Goal: Information Seeking & Learning: Find specific fact

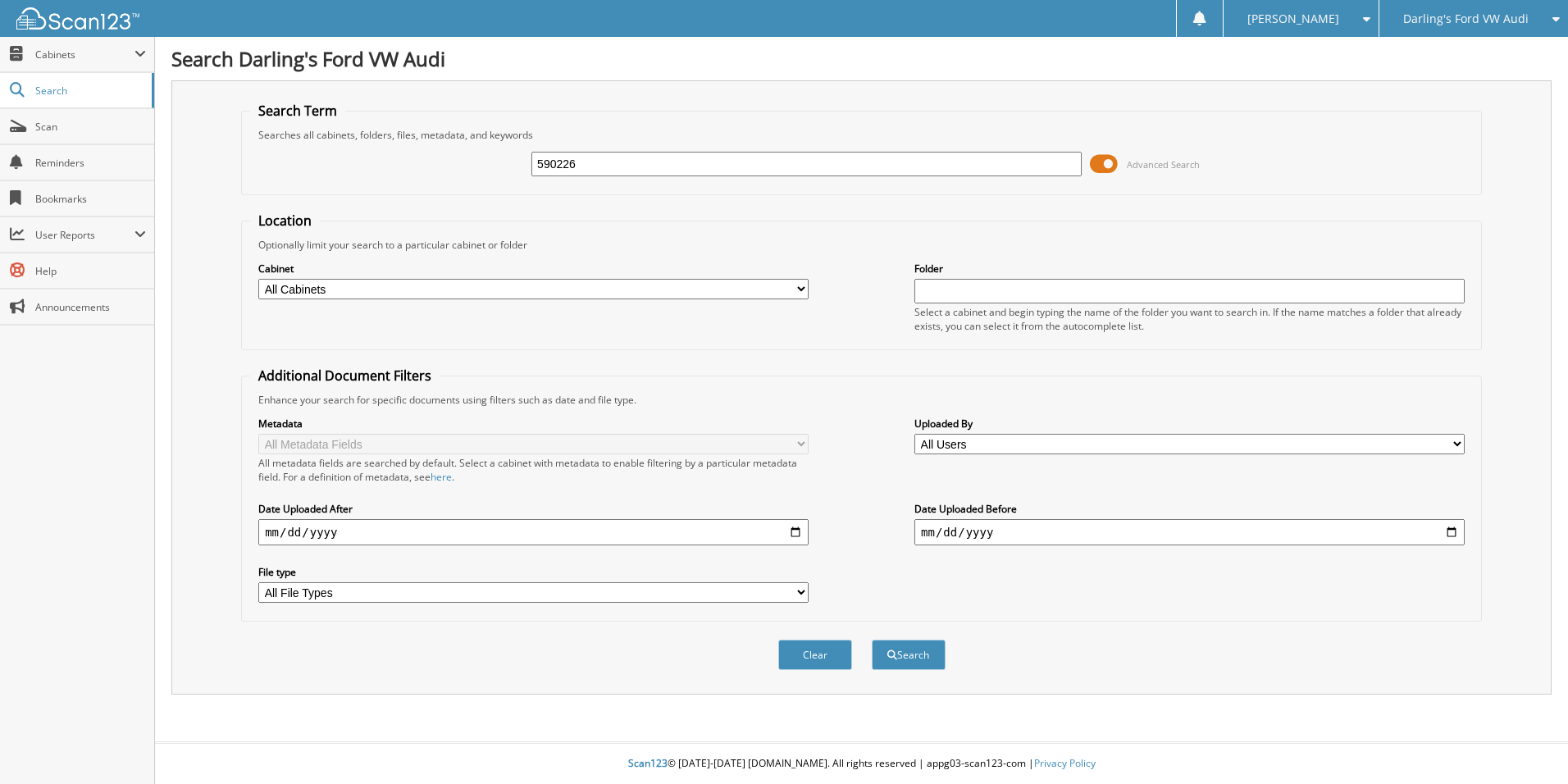
type input "590226"
click at [872, 640] on button "Search" at bounding box center [908, 655] width 73 height 30
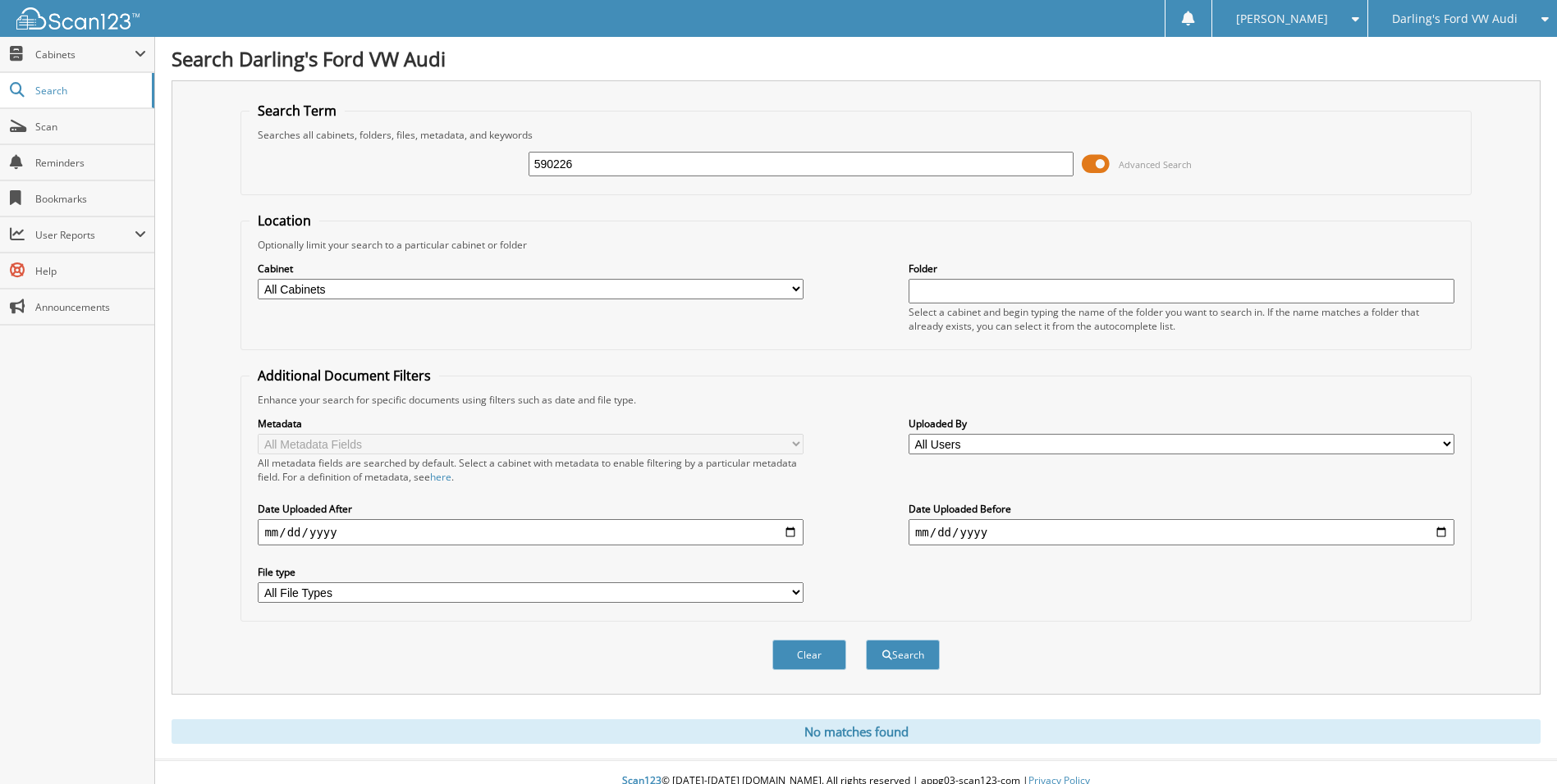
click at [763, 165] on input "590226" at bounding box center [801, 164] width 545 height 24
click at [367, 301] on div "Cabinet All Cabinets AFTERMARKET SOLD O/S A DEAL CAR DEALS Darling's Undercoati…" at bounding box center [530, 280] width 545 height 41
click at [364, 289] on select "All Cabinets AFTERMARKET SOLD O/S A DEAL CAR DEALS Darling's Undercoating and .…" at bounding box center [530, 289] width 545 height 21
select select "24666"
click at [257, 279] on select "All Cabinets AFTERMARKET SOLD O/S A DEAL CAR DEALS Darling's Undercoating and .…" at bounding box center [530, 289] width 545 height 21
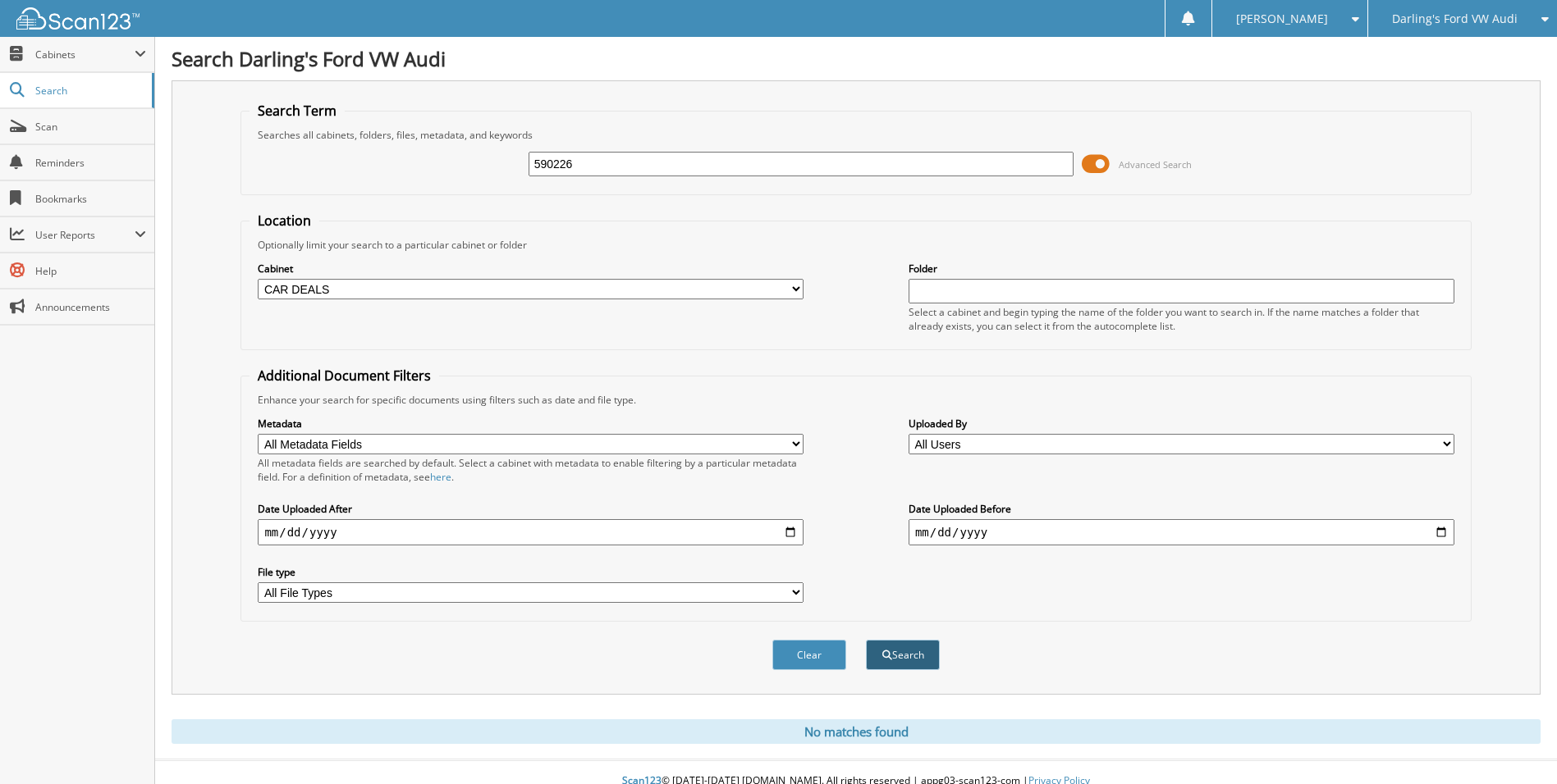
click at [914, 647] on button "Search" at bounding box center [902, 655] width 74 height 30
click at [48, 58] on span "Cabinets" at bounding box center [84, 54] width 99 height 14
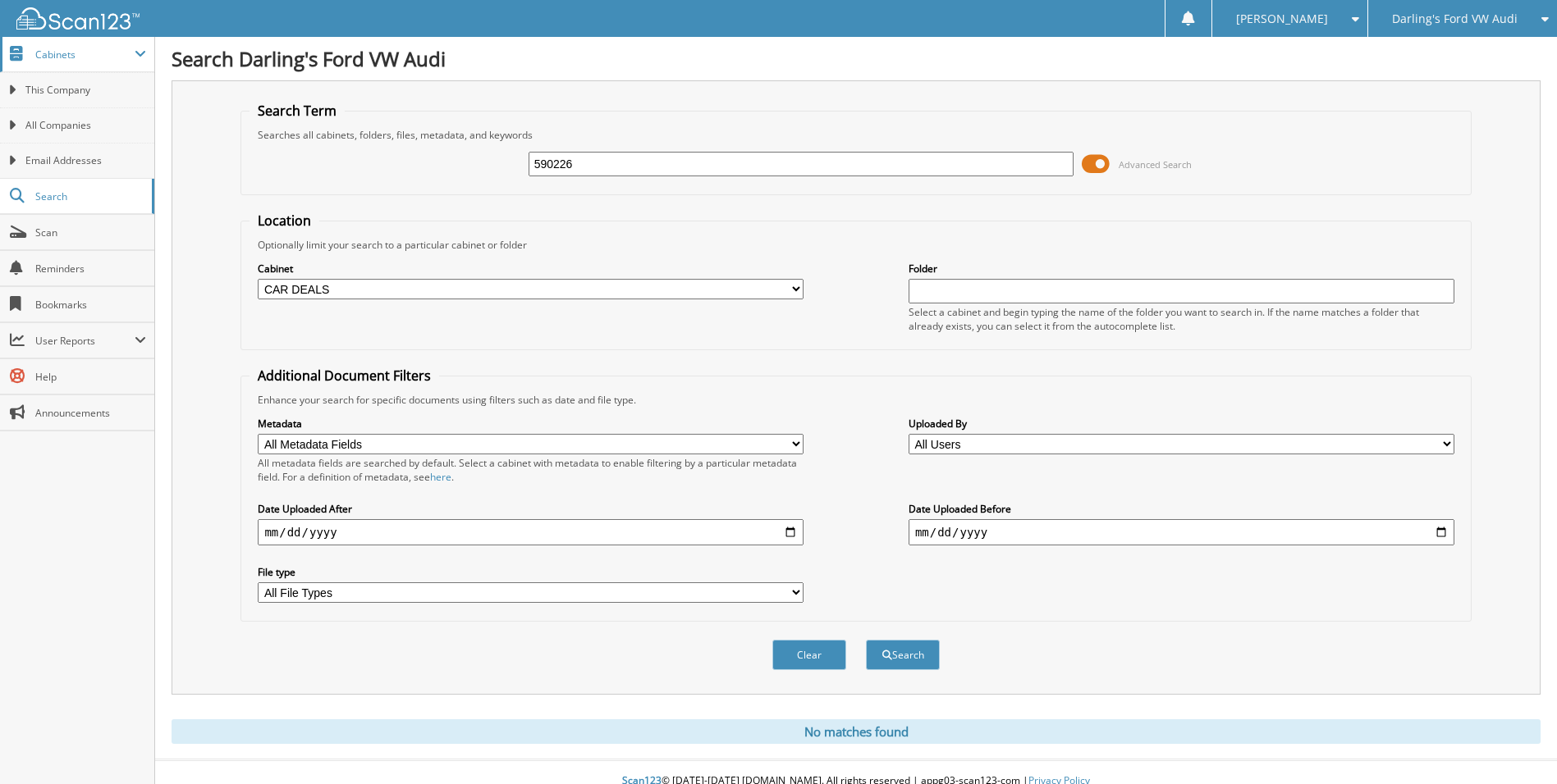
click at [48, 58] on span "Cabinets" at bounding box center [84, 54] width 99 height 14
click at [48, 89] on span "Search" at bounding box center [89, 90] width 109 height 14
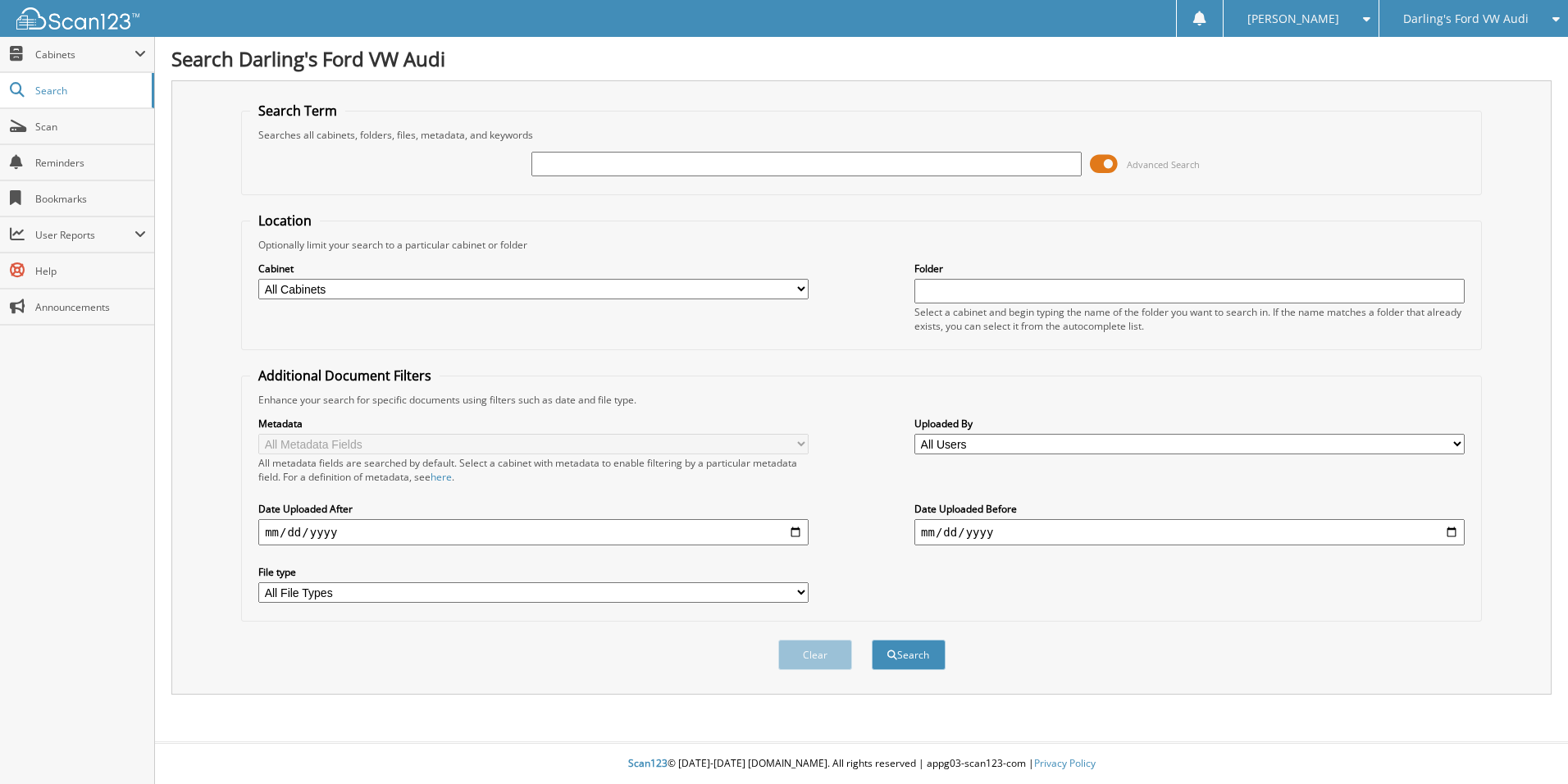
click at [396, 285] on select "All Cabinets AFTERMARKET SOLD O/S A DEAL CAR DEALS Darling's Undercoating and .…" at bounding box center [533, 289] width 550 height 21
click at [396, 283] on select "All Cabinets AFTERMARKET SOLD O/S A DEAL CAR DEALS Darling's Undercoating and .…" at bounding box center [533, 289] width 550 height 21
click at [399, 291] on select "All Cabinets AFTERMARKET SOLD O/S A DEAL CAR DEALS Darling's Undercoating and .…" at bounding box center [533, 289] width 550 height 21
select select "24666"
click at [258, 279] on select "All Cabinets AFTERMARKET SOLD O/S A DEAL CAR DEALS Darling's Undercoating and .…" at bounding box center [533, 289] width 550 height 21
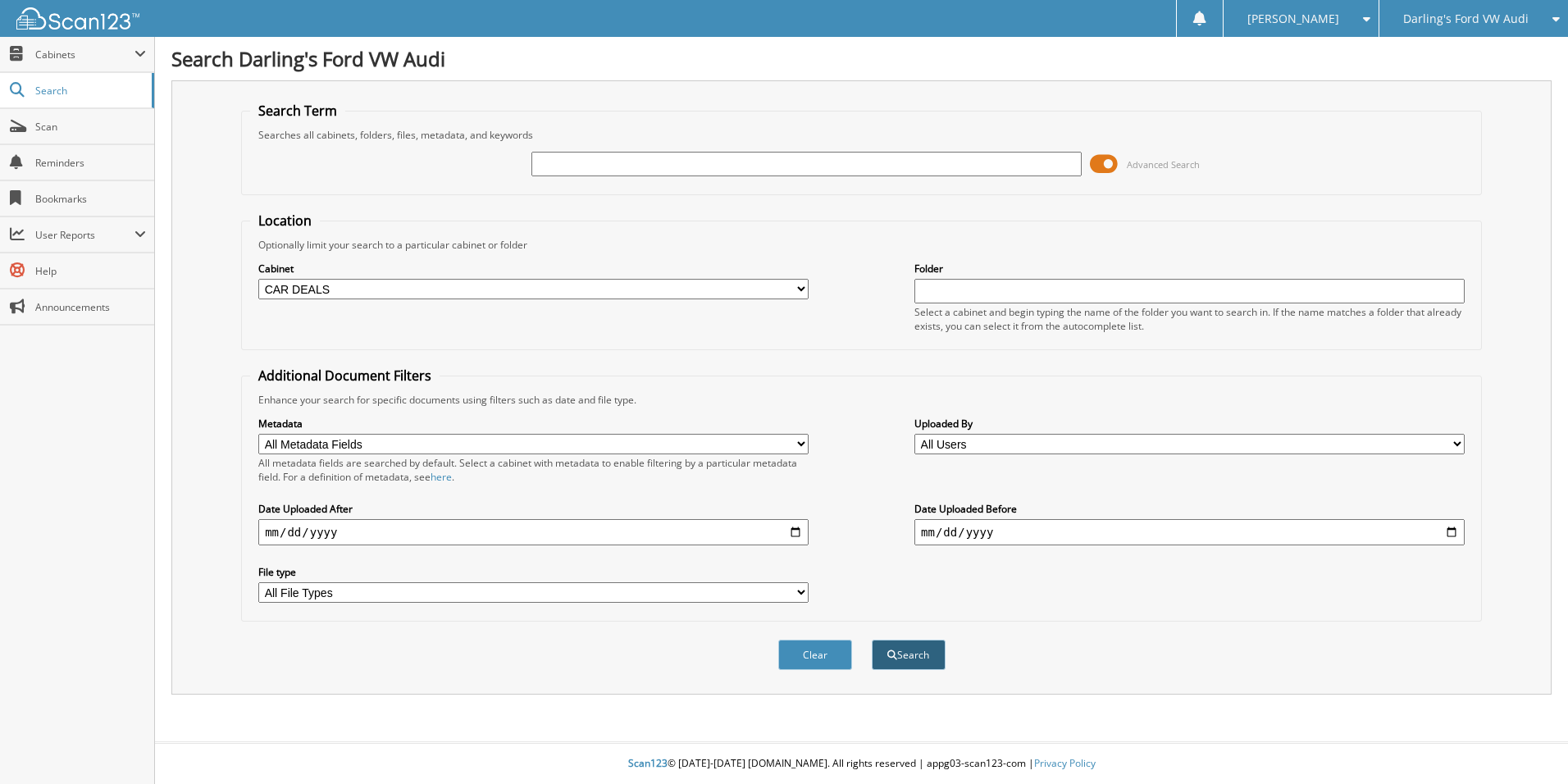
click at [933, 660] on button "Search" at bounding box center [908, 655] width 73 height 30
click at [1098, 166] on span at bounding box center [1104, 164] width 28 height 24
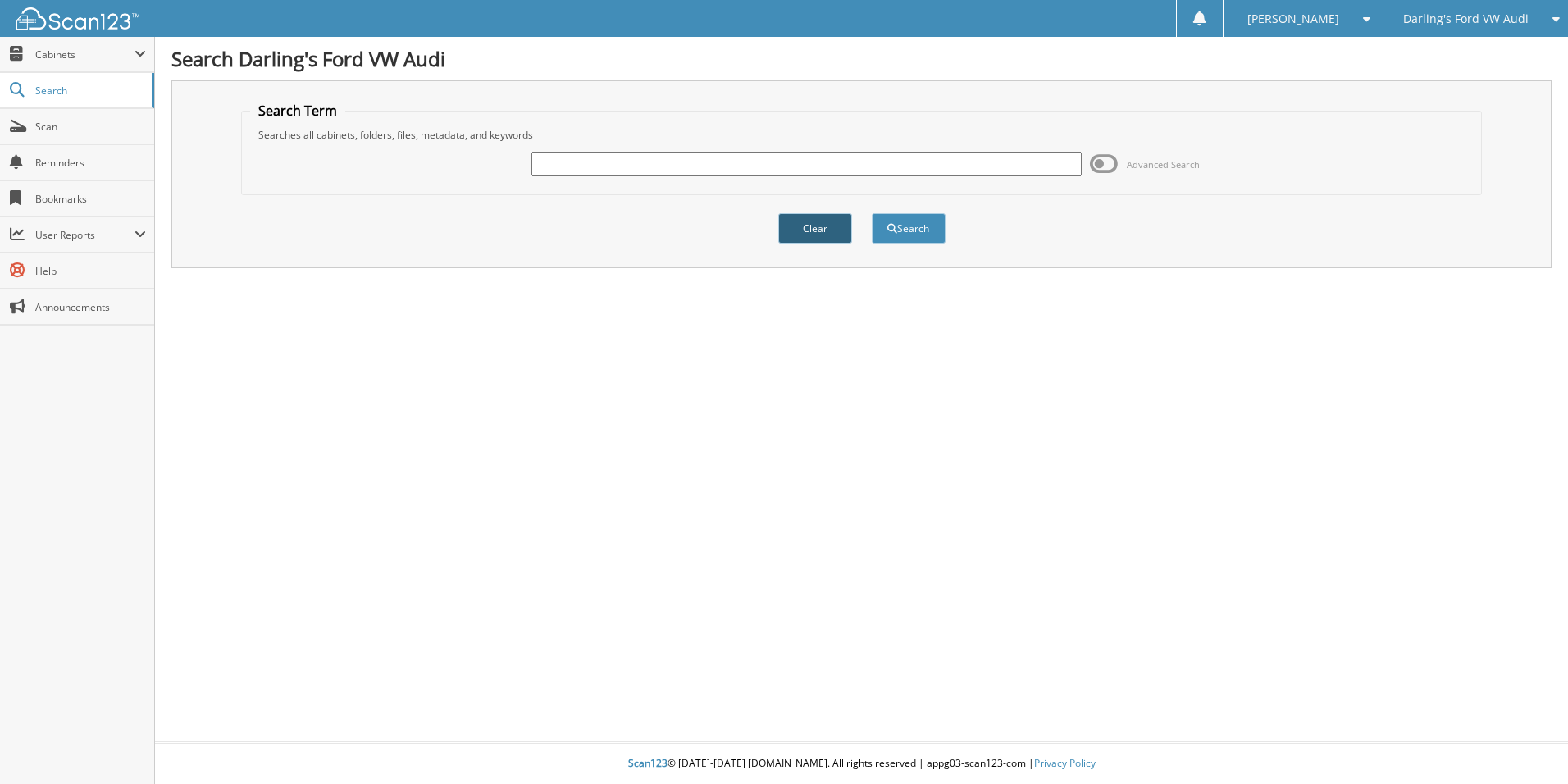
click at [822, 228] on button "Clear" at bounding box center [815, 228] width 73 height 30
click at [70, 89] on span "Search" at bounding box center [89, 90] width 109 height 14
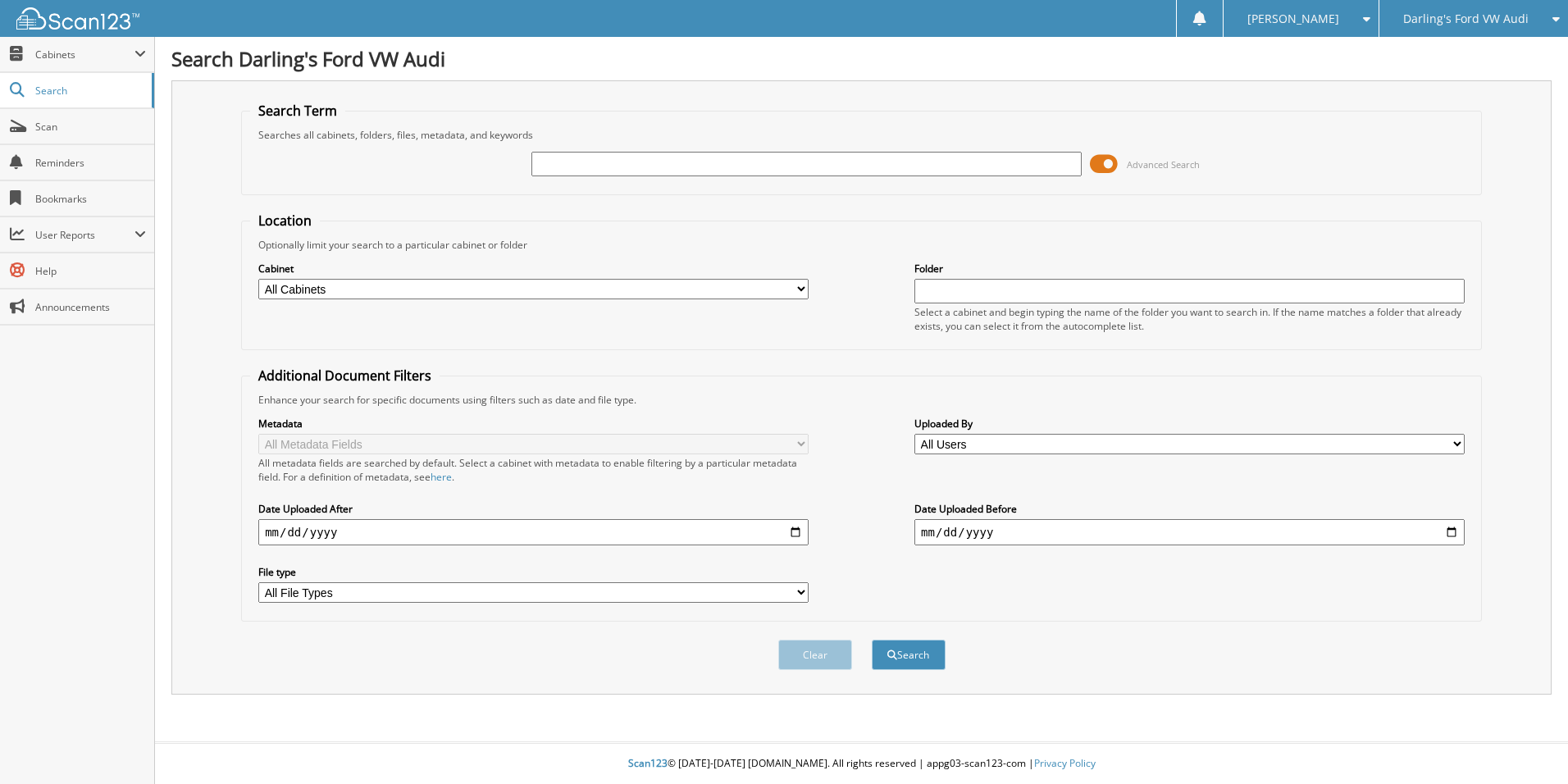
click at [1367, 22] on span at bounding box center [1363, 19] width 16 height 12
drag, startPoint x: 1230, startPoint y: 91, endPoint x: 1232, endPoint y: 67, distance: 24.1
click at [1230, 90] on div "Search Term Searches all cabinets, folders, files, metadata, and keywords Advan…" at bounding box center [861, 387] width 1380 height 615
click at [360, 285] on select "All Cabinets AFTERMARKET SOLD O/S A DEAL CAR DEALS Darling's Undercoating and .…" at bounding box center [533, 289] width 550 height 21
click at [430, 185] on div "Advanced Search" at bounding box center [862, 164] width 1223 height 44
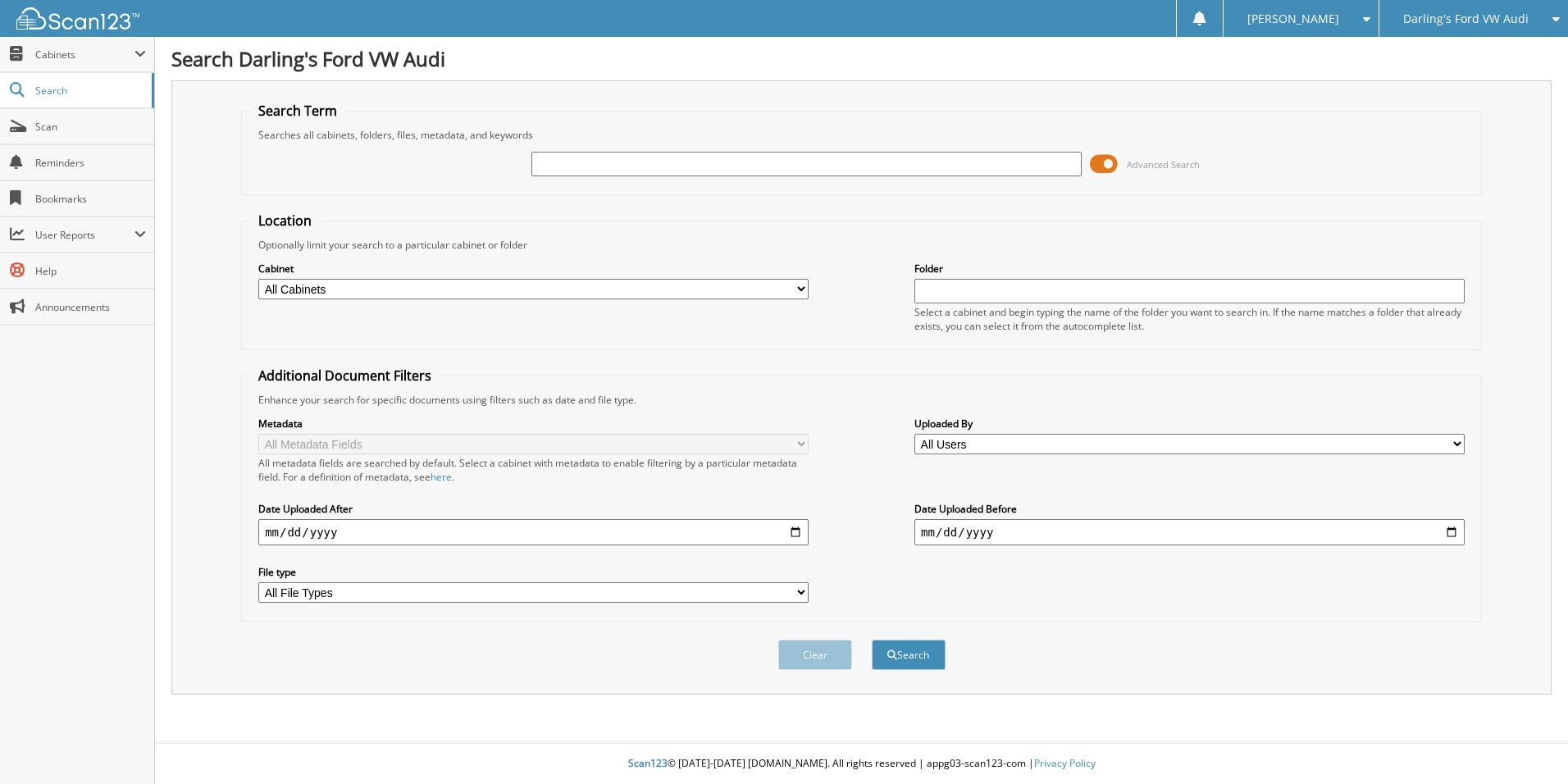
click at [559, 164] on input "text" at bounding box center [807, 164] width 550 height 24
type input "596769"
click at [872, 640] on button "Search" at bounding box center [908, 655] width 73 height 30
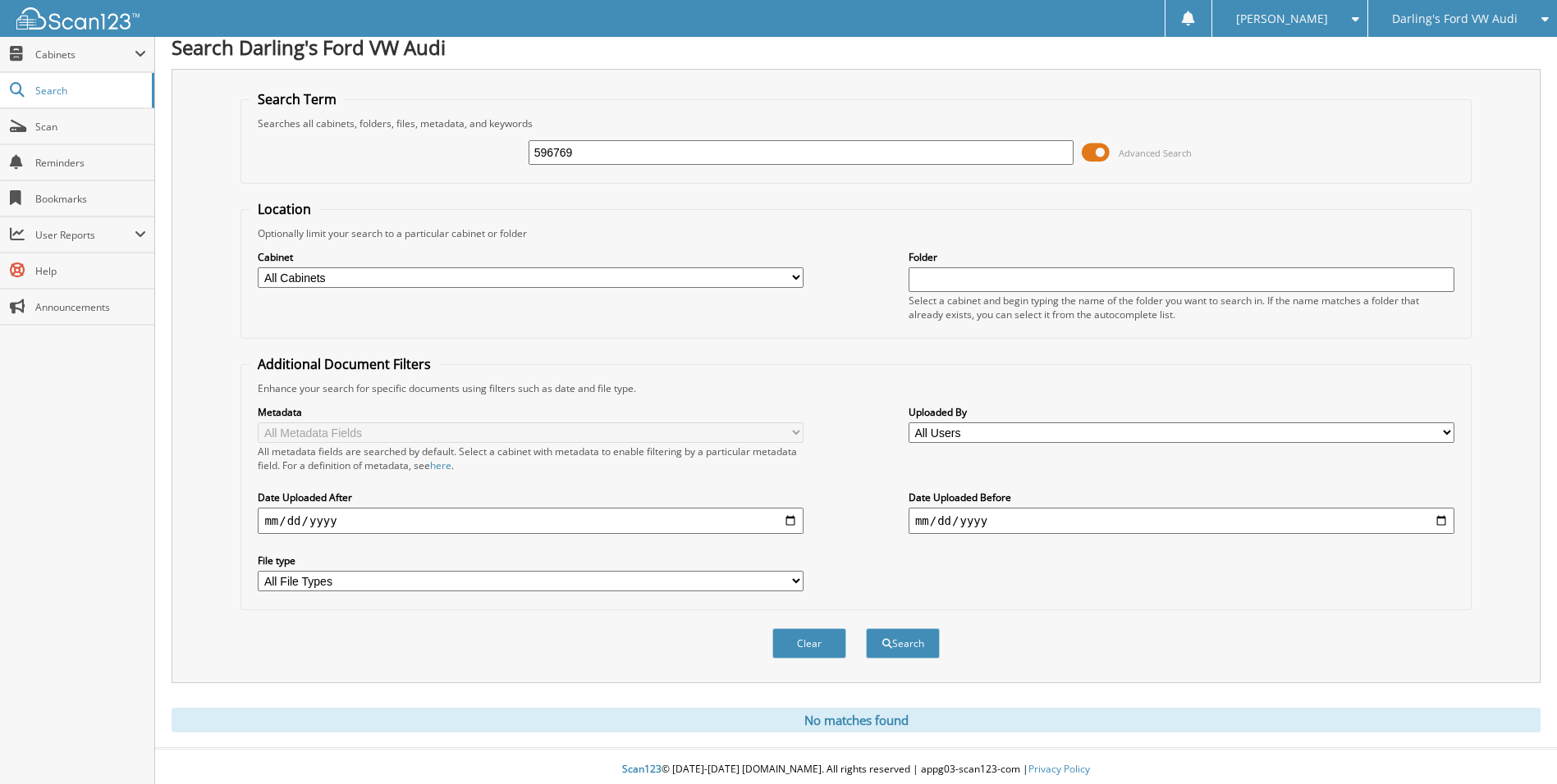
scroll to position [18, 0]
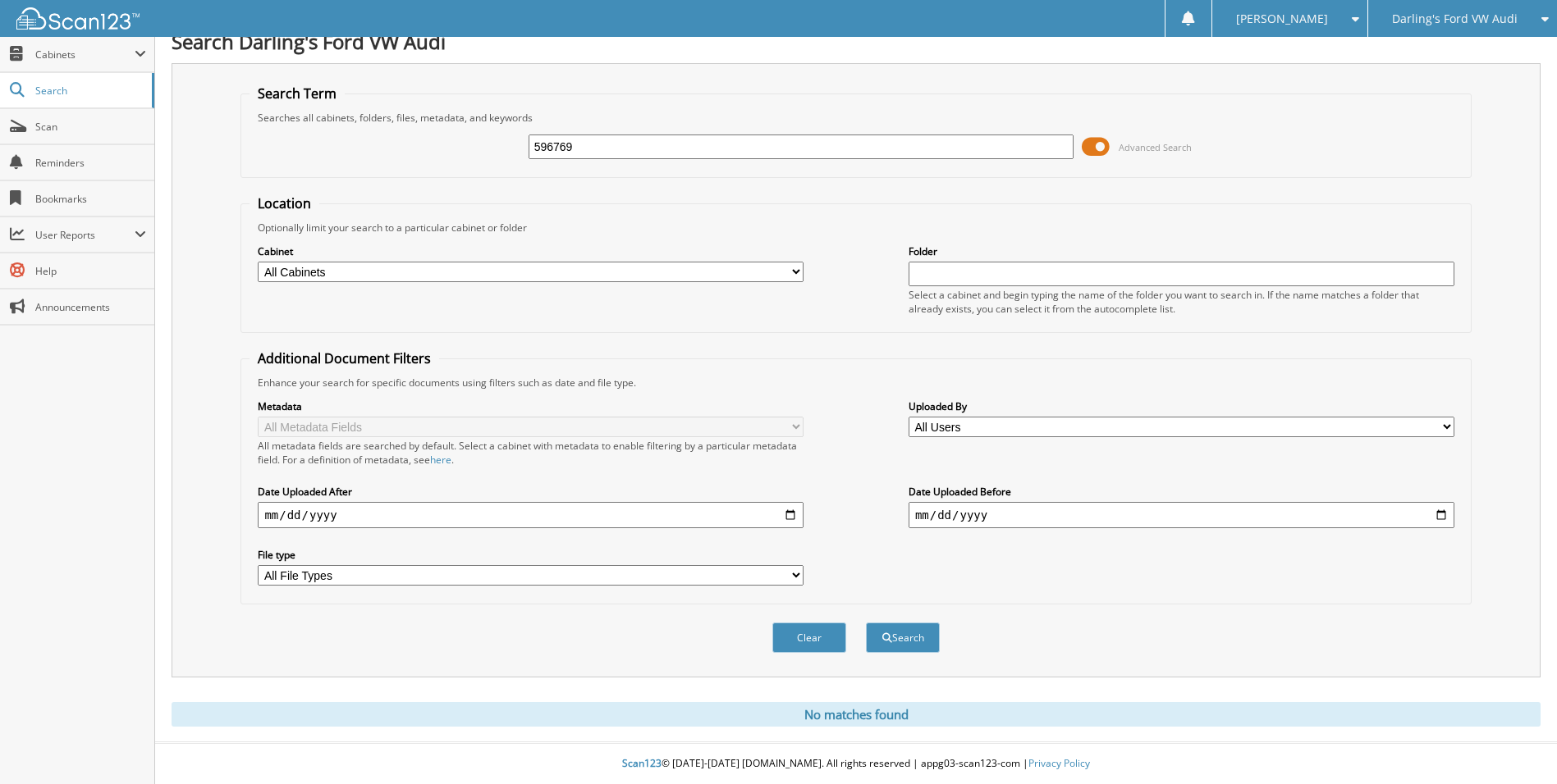
drag, startPoint x: 598, startPoint y: 145, endPoint x: 431, endPoint y: 178, distance: 170.2
click at [431, 178] on form "Search Term Searches all cabinets, folders, files, metadata, and keywords 59676…" at bounding box center [855, 377] width 1230 height 586
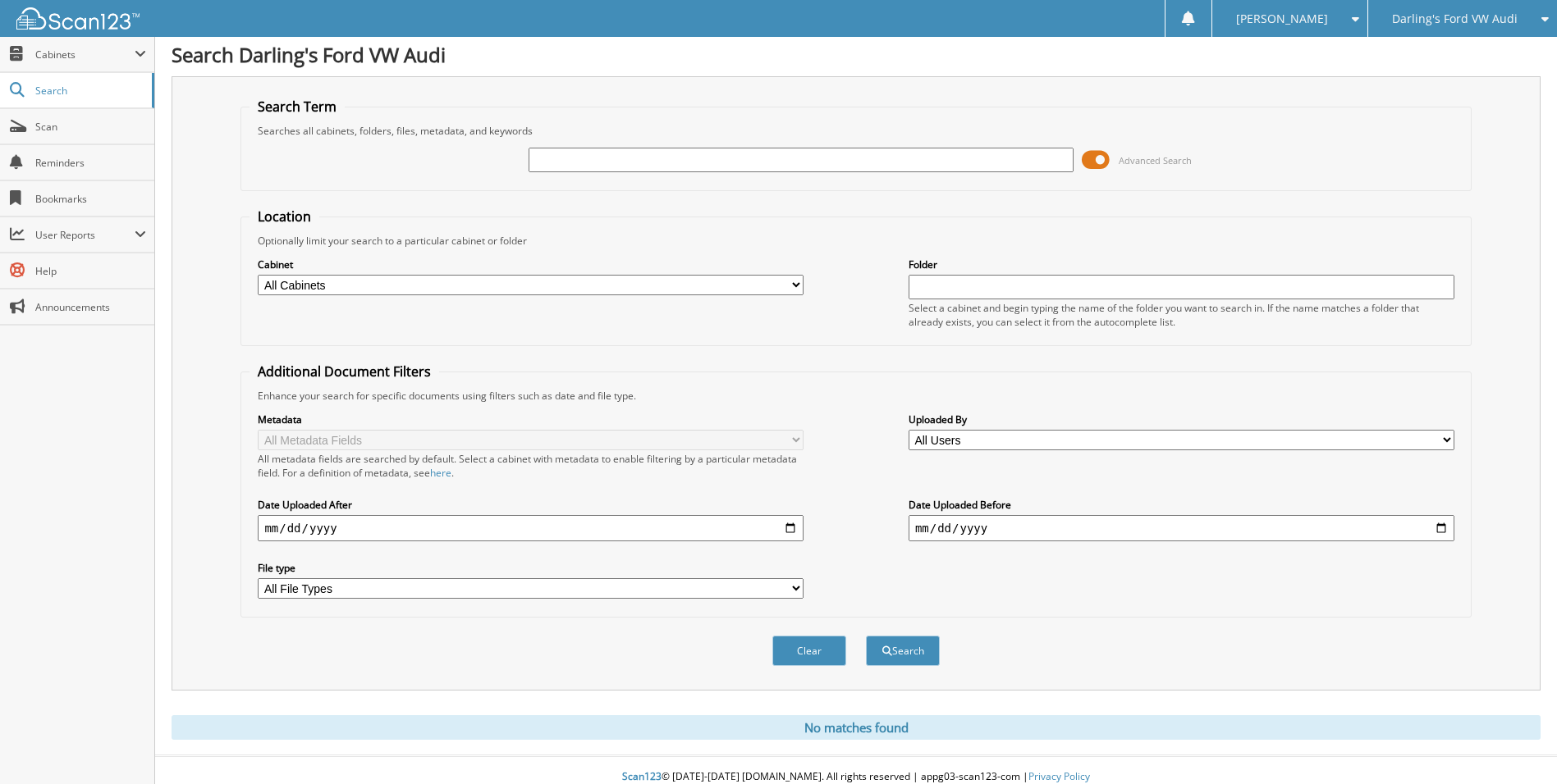
scroll to position [0, 0]
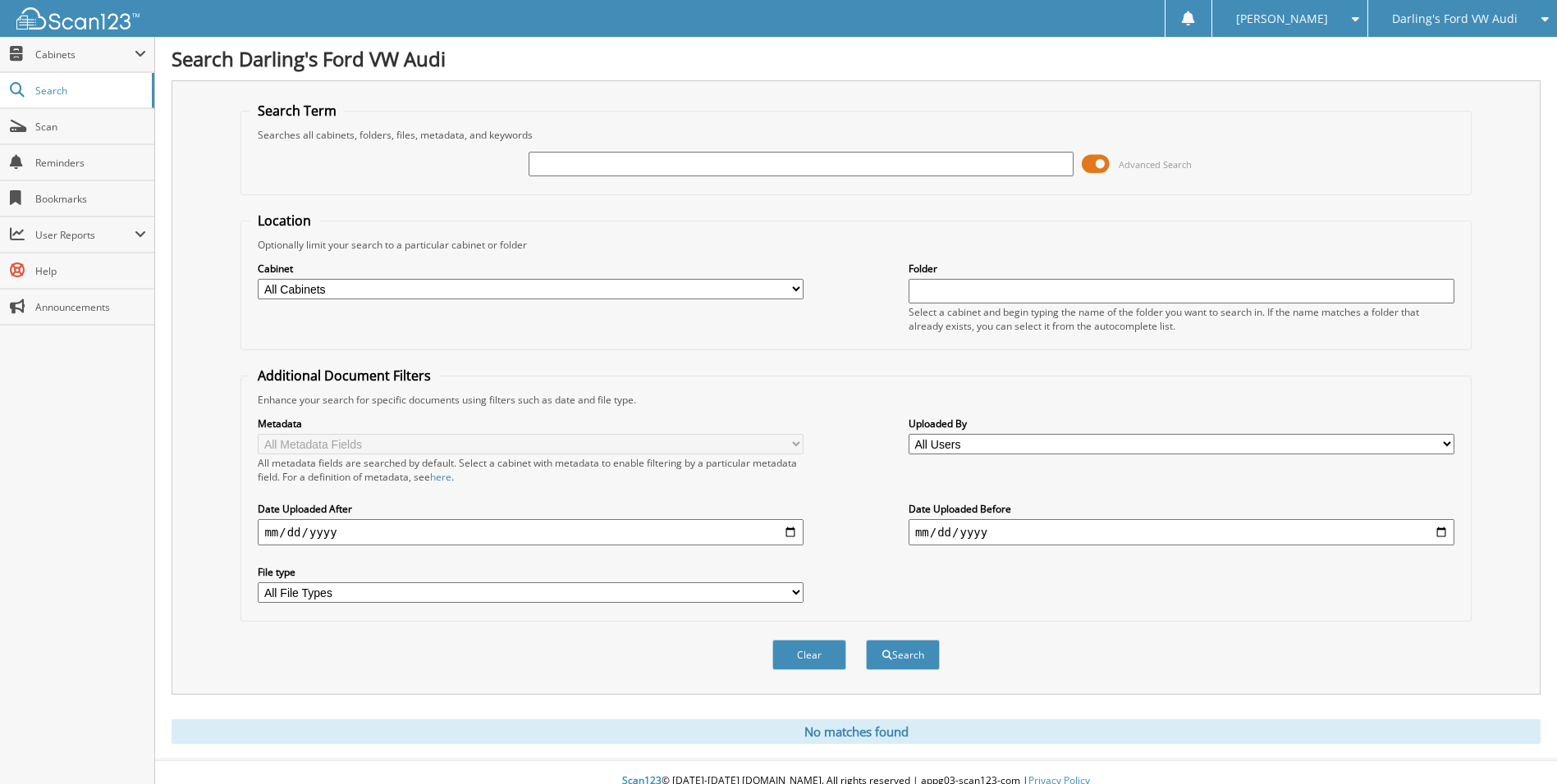
click at [446, 583] on div "File type All File Types CAB PDF" at bounding box center [530, 584] width 545 height 41
click at [445, 591] on select "All File Types CAB PDF" at bounding box center [530, 593] width 545 height 21
select select "pdf"
click at [257, 584] on select "All File Types CAB PDF" at bounding box center [530, 593] width 545 height 21
click at [386, 290] on select "All Cabinets AFTERMARKET SOLD O/S A DEAL CAR DEALS Darling's Undercoating and .…" at bounding box center [530, 289] width 545 height 21
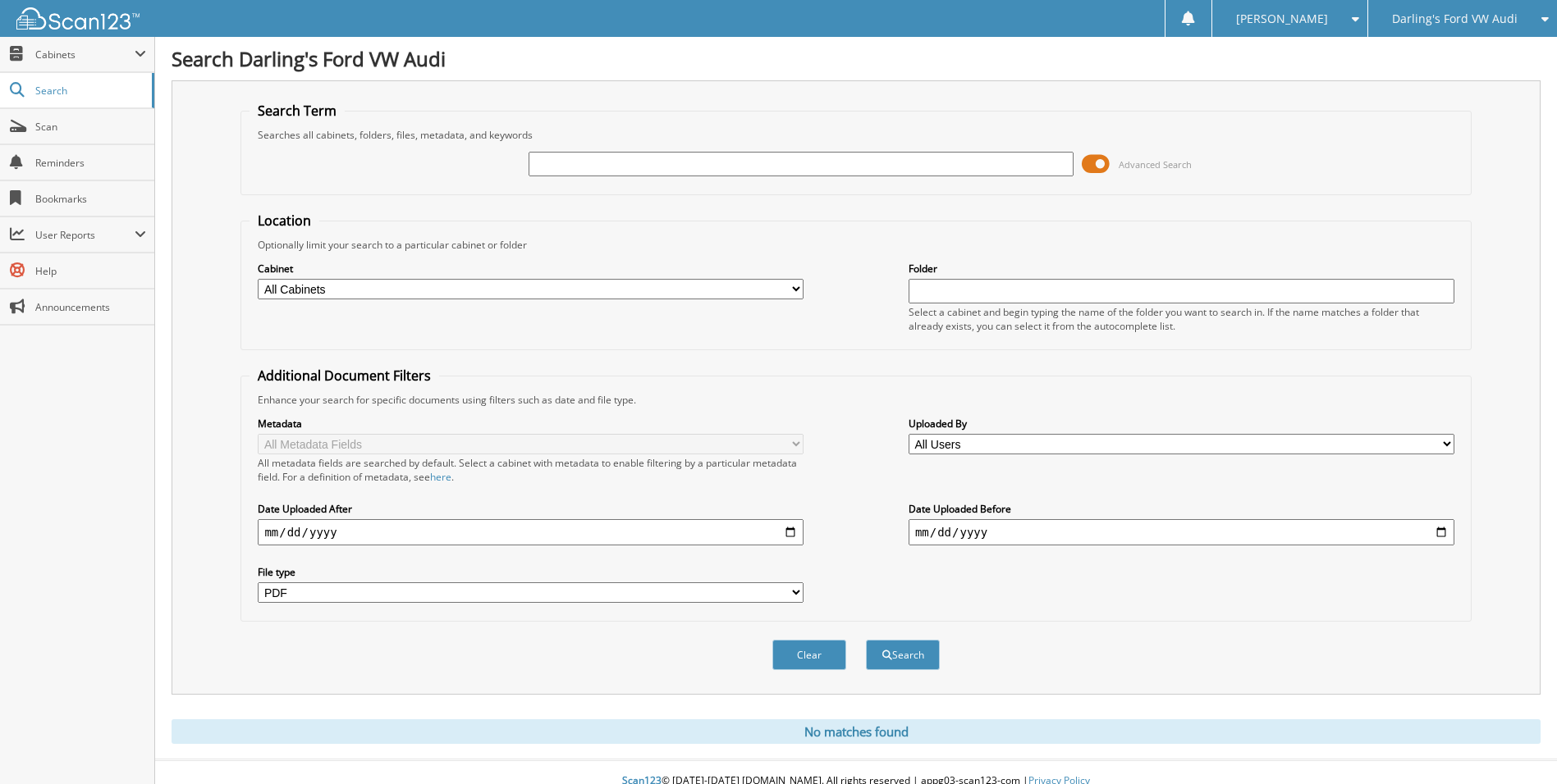
select select "24666"
click at [257, 279] on select "All Cabinets AFTERMARKET SOLD O/S A DEAL CAR DEALS Darling's Undercoating and .…" at bounding box center [530, 289] width 545 height 21
click at [888, 651] on span "submit" at bounding box center [887, 655] width 10 height 10
click at [884, 166] on input "text" at bounding box center [801, 164] width 545 height 24
type input "590226"
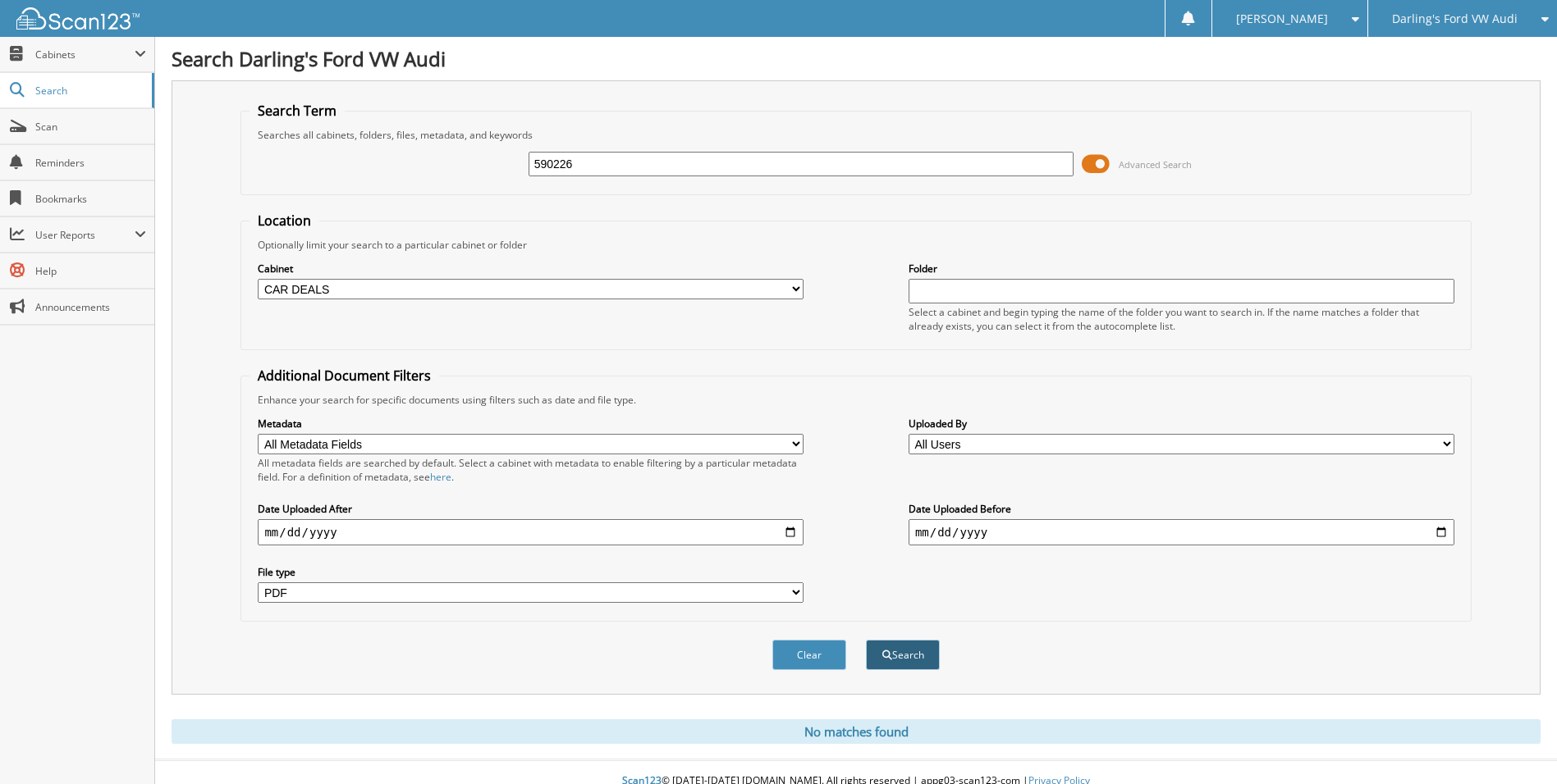
click at [905, 667] on button "Search" at bounding box center [902, 655] width 74 height 30
select select "pdf"
click at [57, 163] on span "Reminders" at bounding box center [90, 163] width 111 height 14
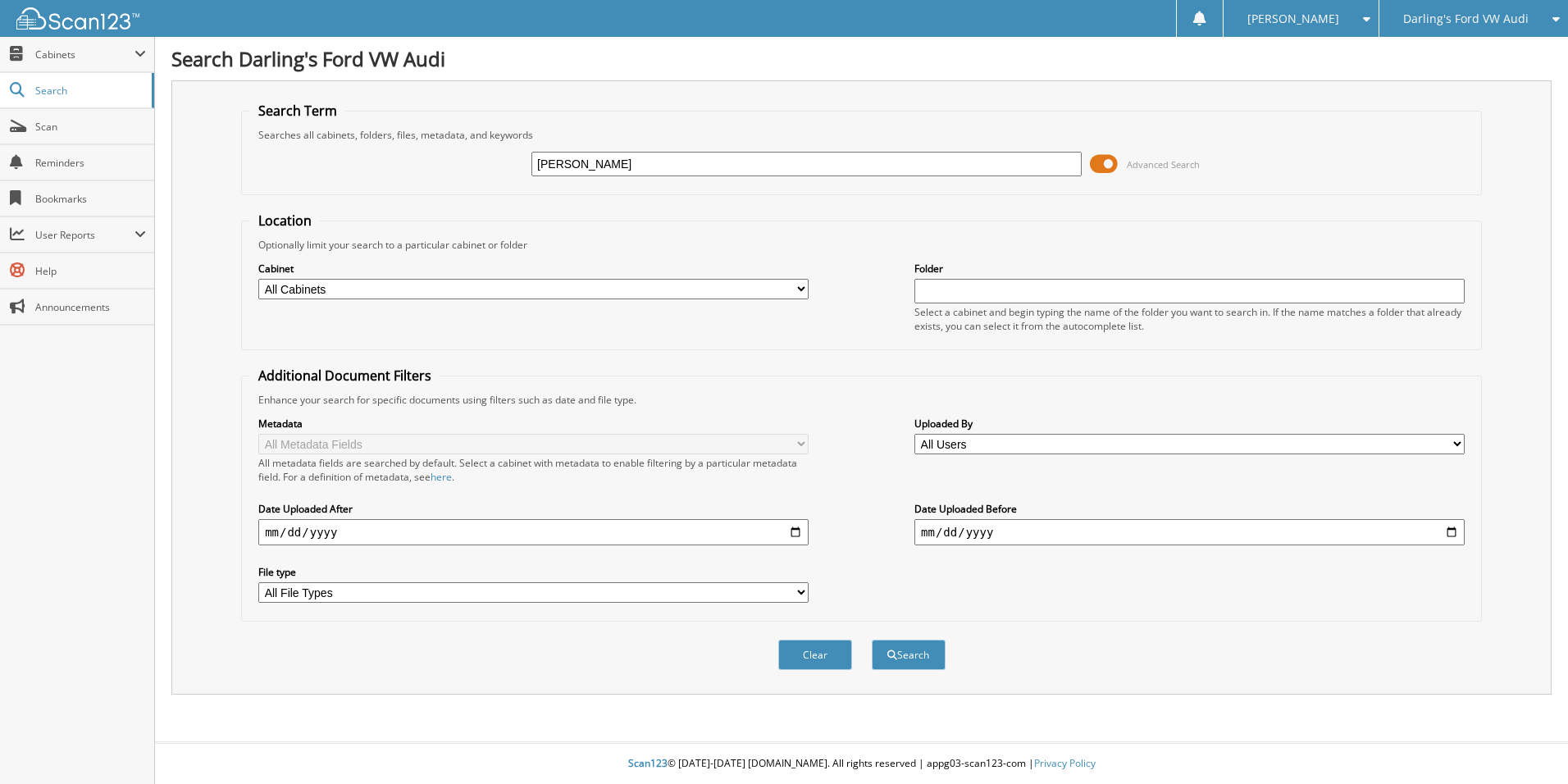
type input "[PERSON_NAME]"
click at [872, 640] on button "Search" at bounding box center [908, 655] width 73 height 30
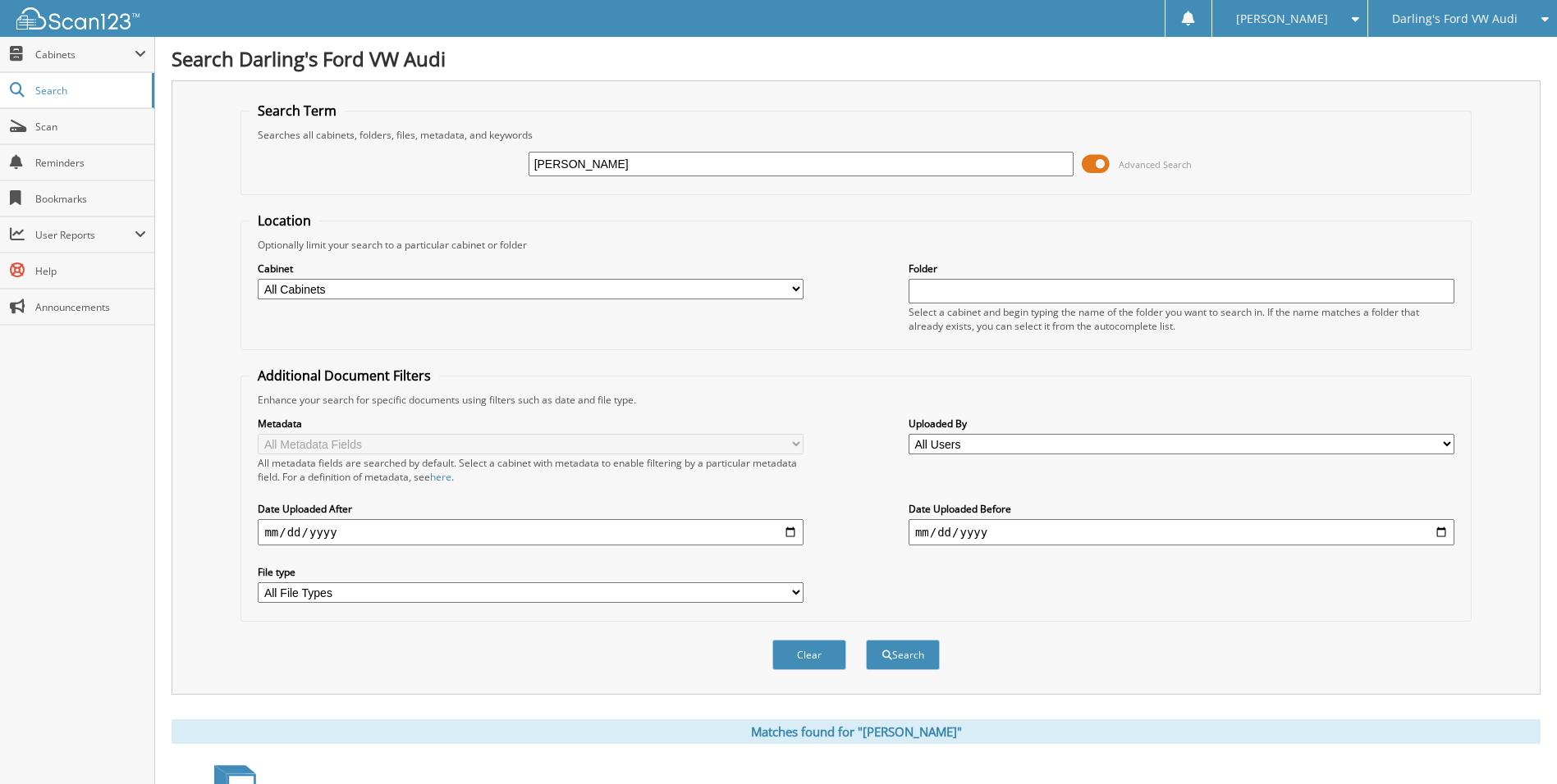
click at [478, 289] on select "All Cabinets AFTERMARKET SOLD O/S A DEAL CAR DEALS Darling's Undercoating and .…" at bounding box center [530, 289] width 545 height 21
select select "24666"
click at [257, 279] on select "All Cabinets AFTERMARKET SOLD O/S A DEAL CAR DEALS Darling's Undercoating and .…" at bounding box center [530, 289] width 545 height 21
click at [914, 655] on button "Search" at bounding box center [902, 655] width 74 height 30
click at [647, 173] on input "[PERSON_NAME]" at bounding box center [801, 164] width 545 height 24
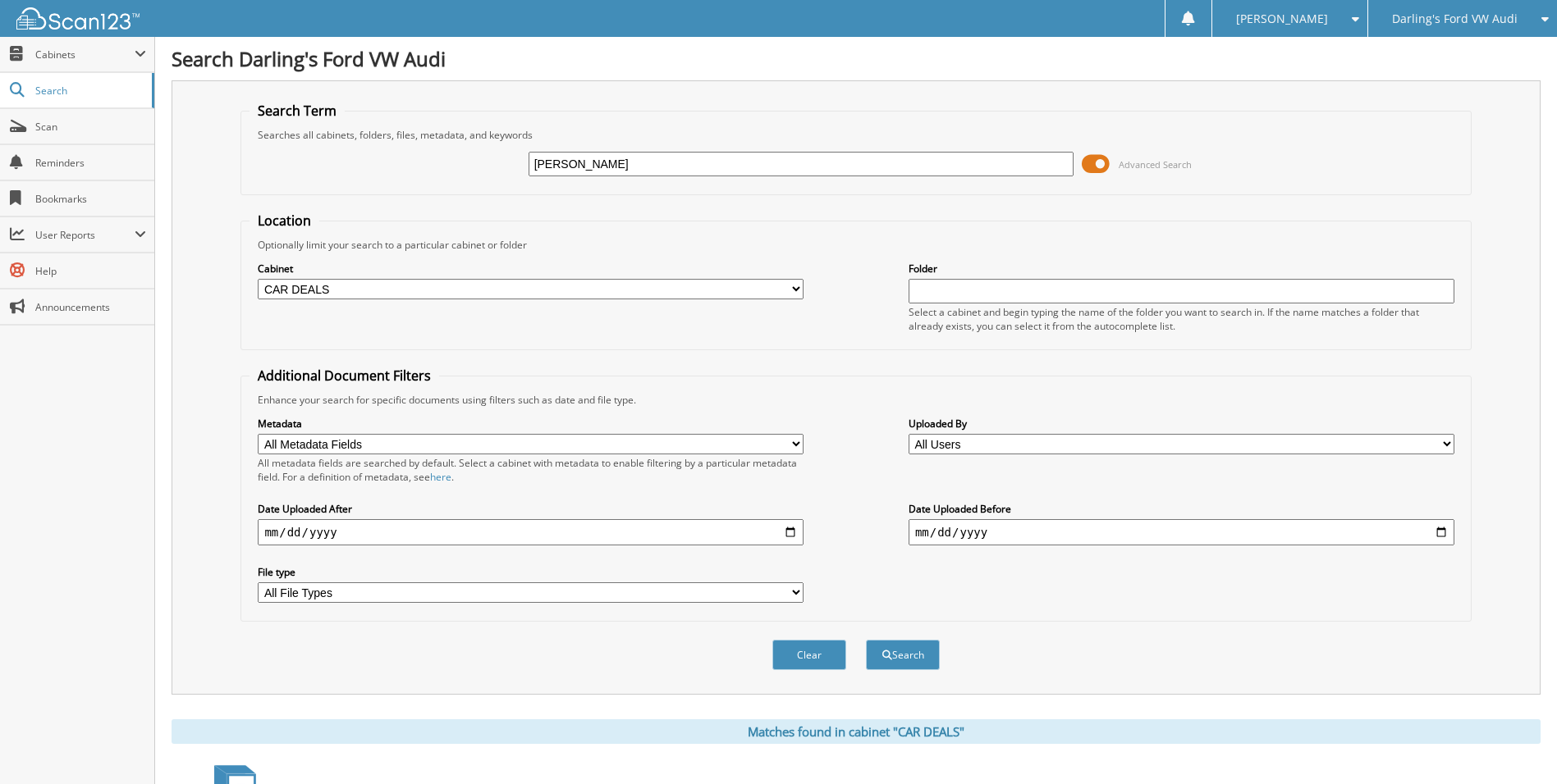
click at [817, 350] on div "Location Optionally limit your search to a particular cabinet or folder Cabinet…" at bounding box center [855, 416] width 1230 height 410
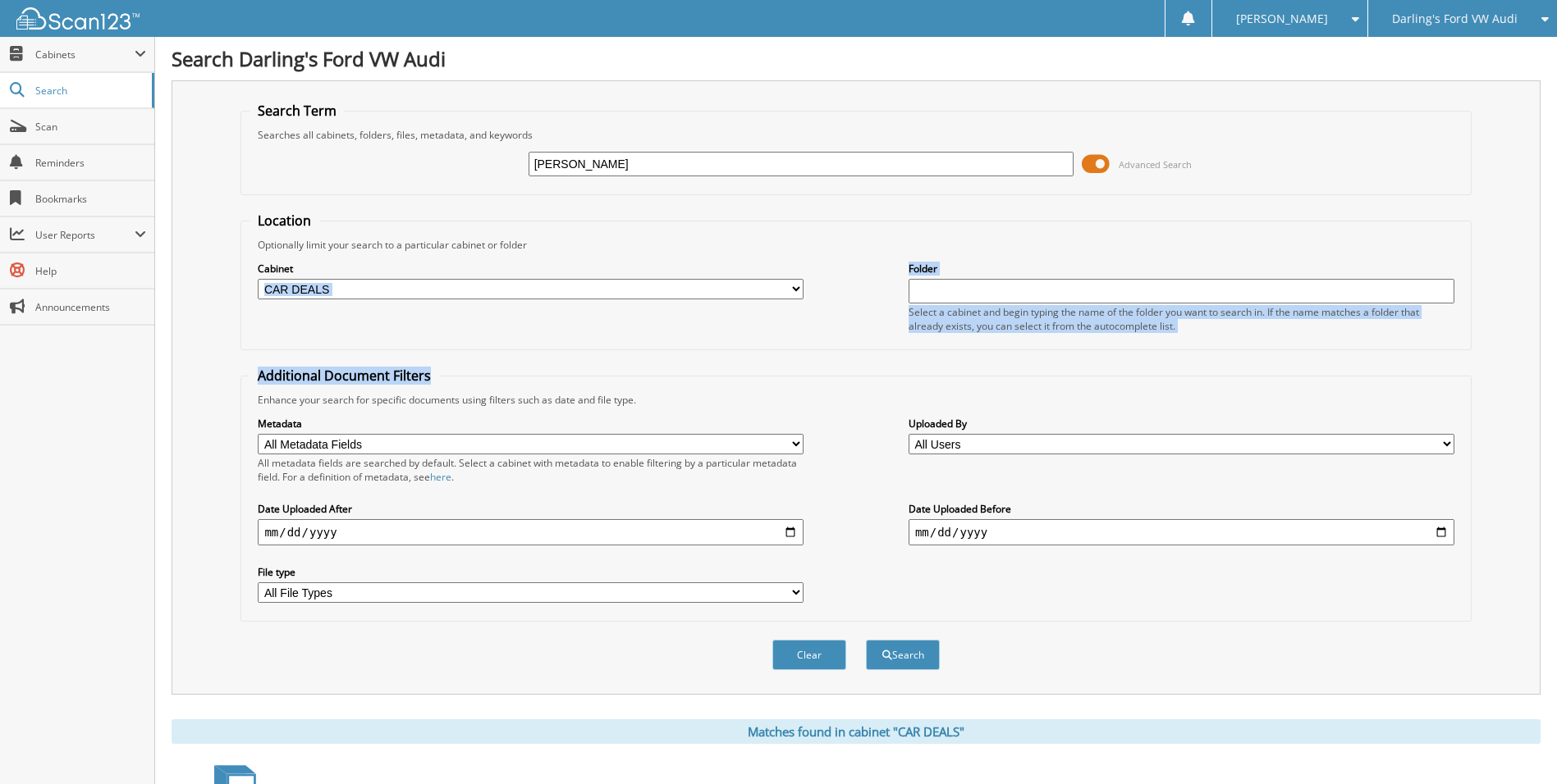
drag, startPoint x: 817, startPoint y: 350, endPoint x: 964, endPoint y: 286, distance: 160.3
click at [964, 286] on input "text" at bounding box center [1181, 291] width 545 height 24
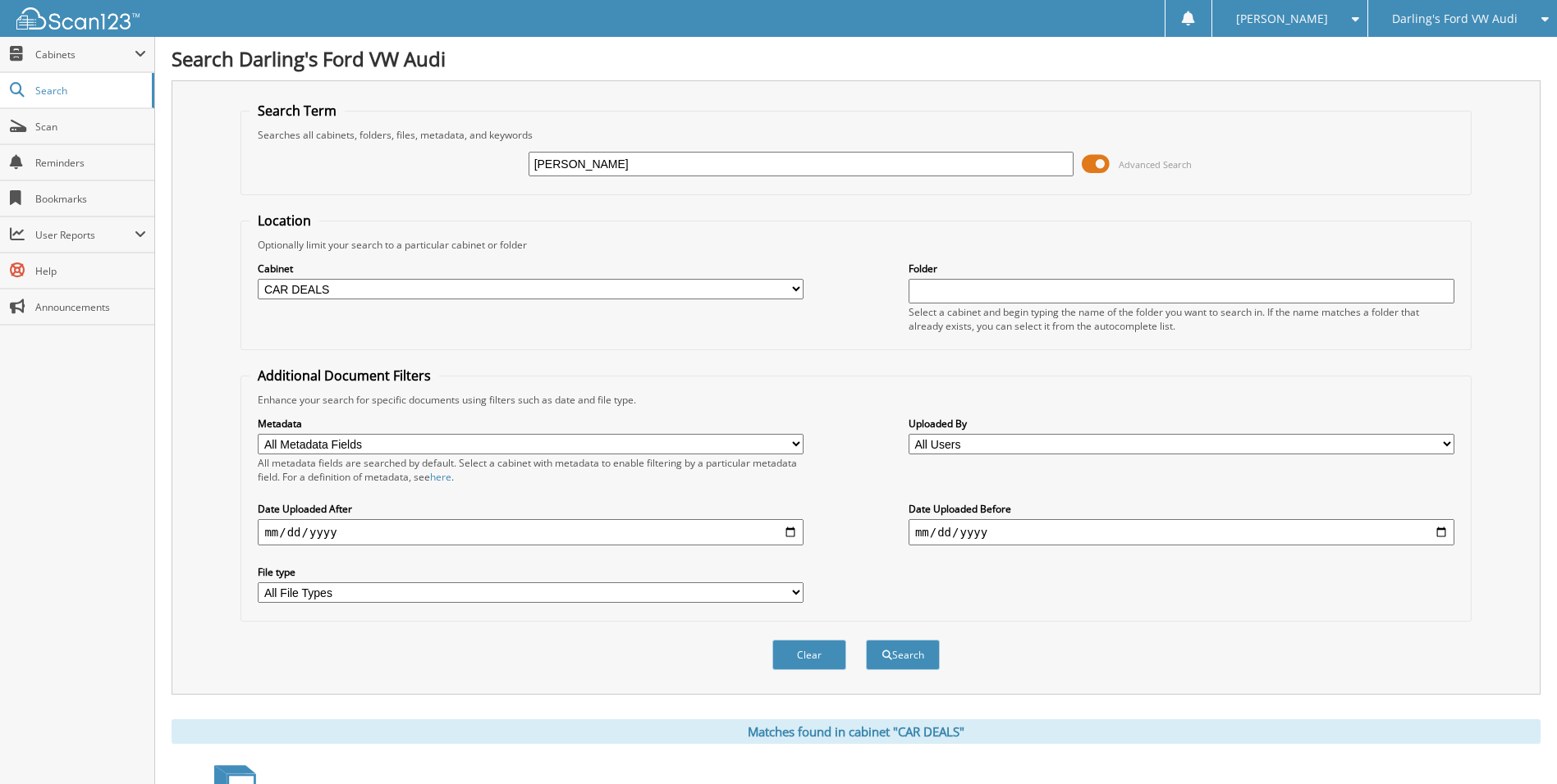
click at [502, 443] on select "All Metadata Fields Buyer First Name Buyer Last Name VIN # STOCK # CUSTOMER ID …" at bounding box center [530, 444] width 545 height 21
select select "STOCK #"
click at [257, 434] on select "All Metadata Fields Buyer First Name Buyer Last Name VIN # STOCK # CUSTOMER ID …" at bounding box center [530, 444] width 545 height 21
drag, startPoint x: 600, startPoint y: 165, endPoint x: 446, endPoint y: 194, distance: 156.7
click at [446, 194] on fieldset "Search Term Searches all cabinets, folders, files, metadata, and keywords [PERS…" at bounding box center [855, 149] width 1230 height 94
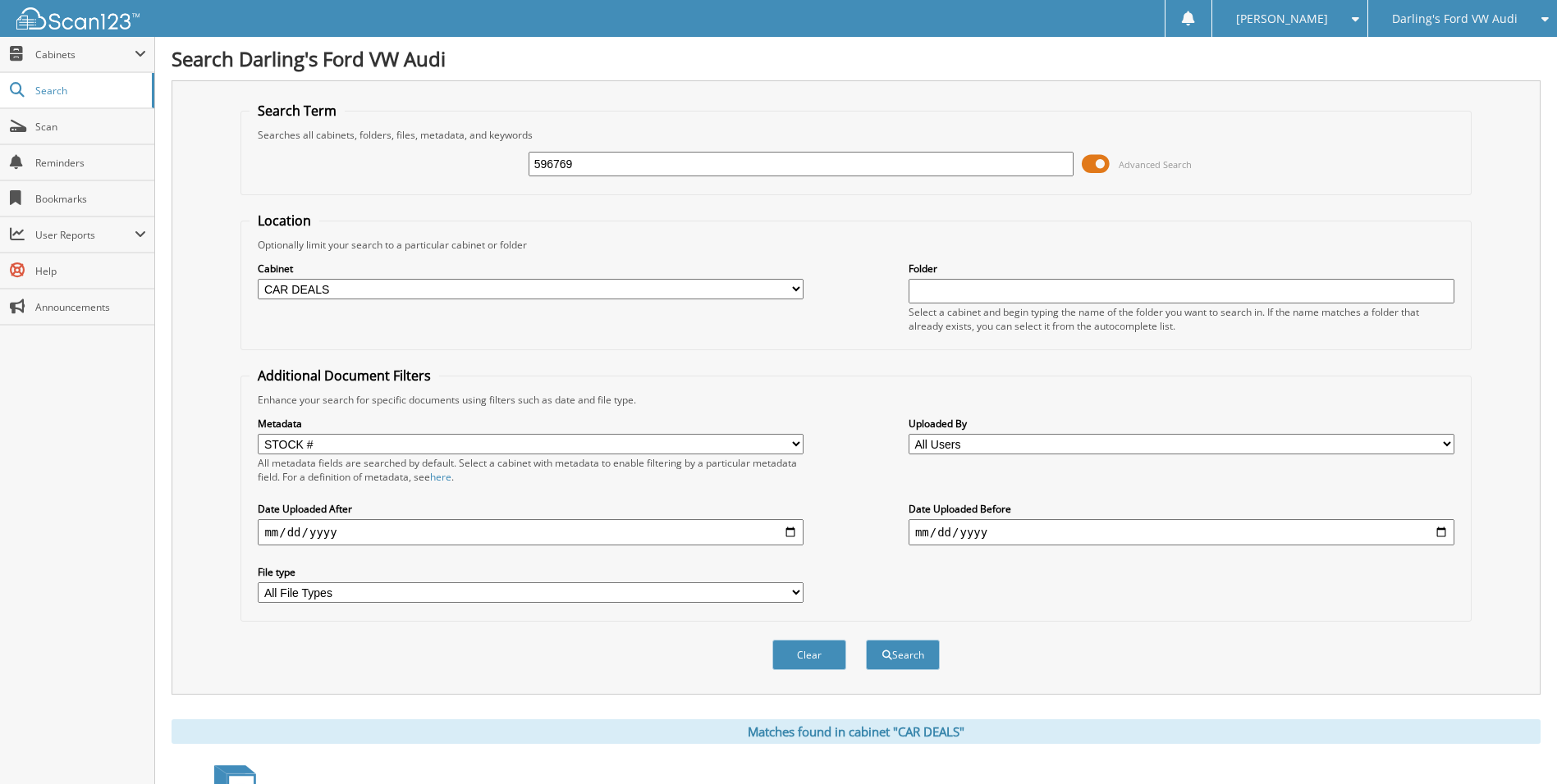
type input "596769"
click at [865, 640] on button "Search" at bounding box center [902, 655] width 74 height 30
select select "STOCK #"
click at [563, 538] on input "date" at bounding box center [530, 532] width 545 height 26
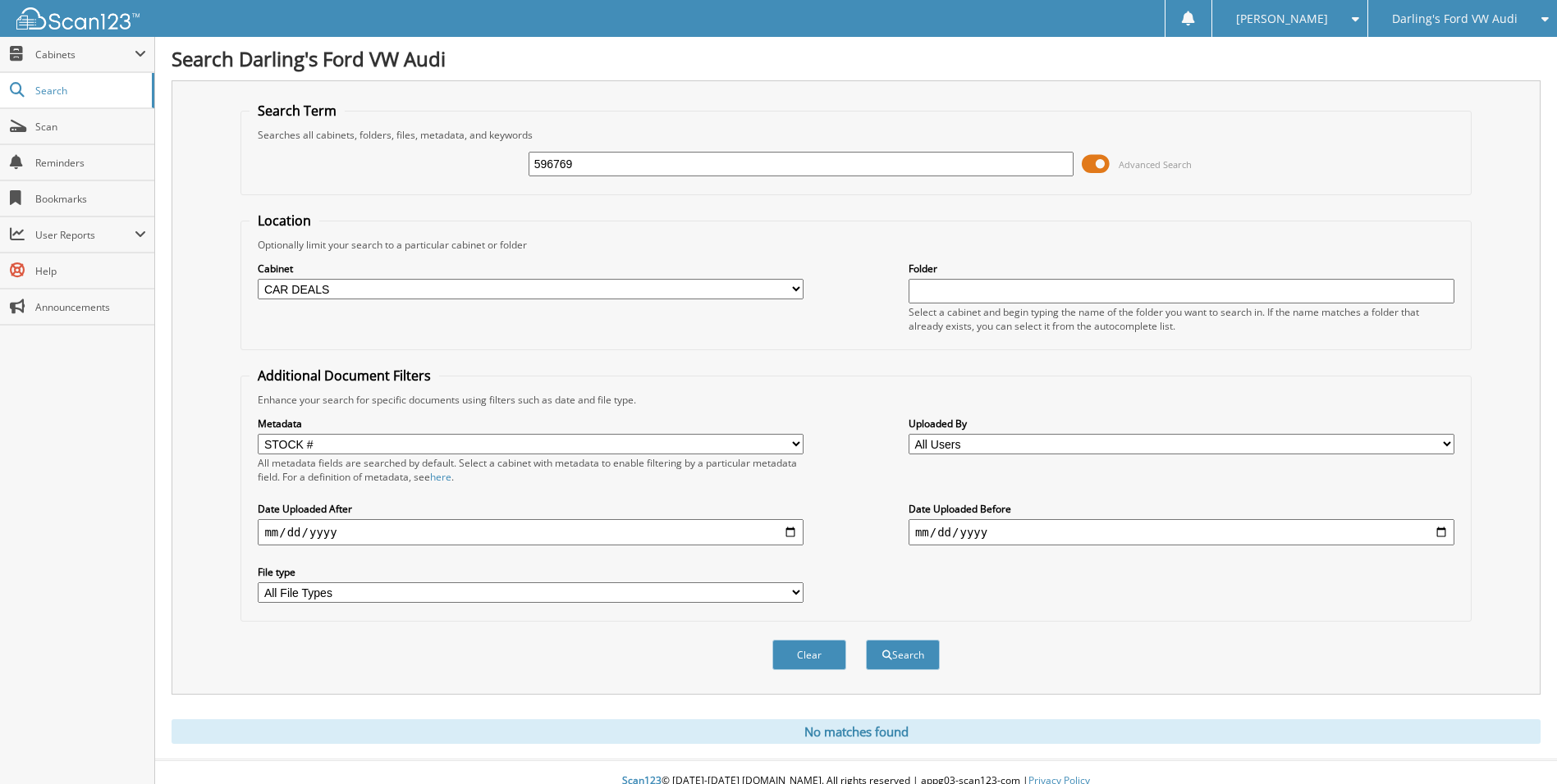
click at [795, 529] on input "date" at bounding box center [530, 532] width 545 height 26
type input "[DATE]"
click at [1039, 525] on input "date" at bounding box center [1181, 532] width 545 height 26
click at [1444, 535] on input "date" at bounding box center [1181, 532] width 545 height 26
type input "[DATE]"
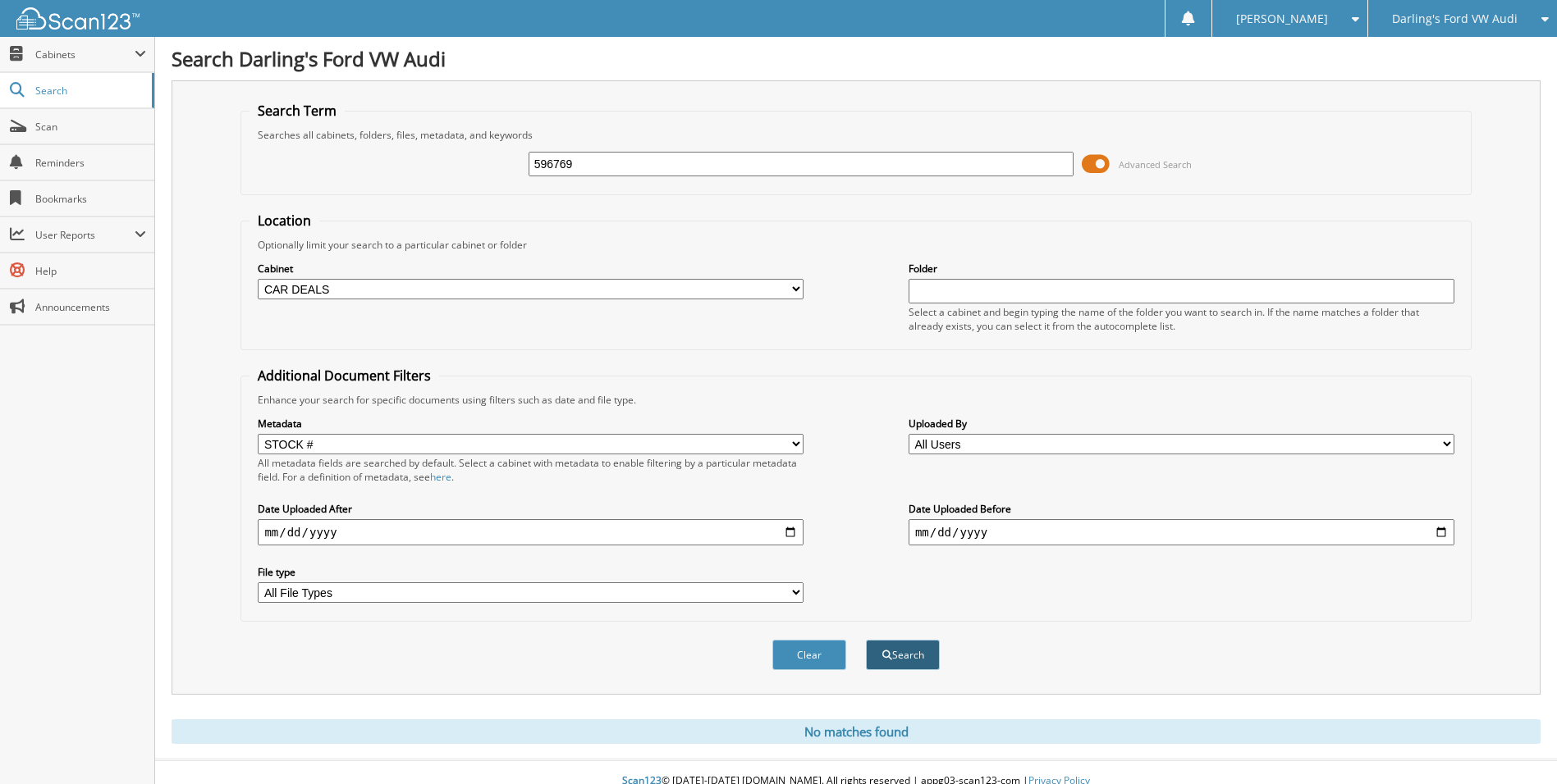
click at [888, 651] on span "submit" at bounding box center [887, 655] width 10 height 10
select select "STOCK #"
